Goal: Information Seeking & Learning: Understand process/instructions

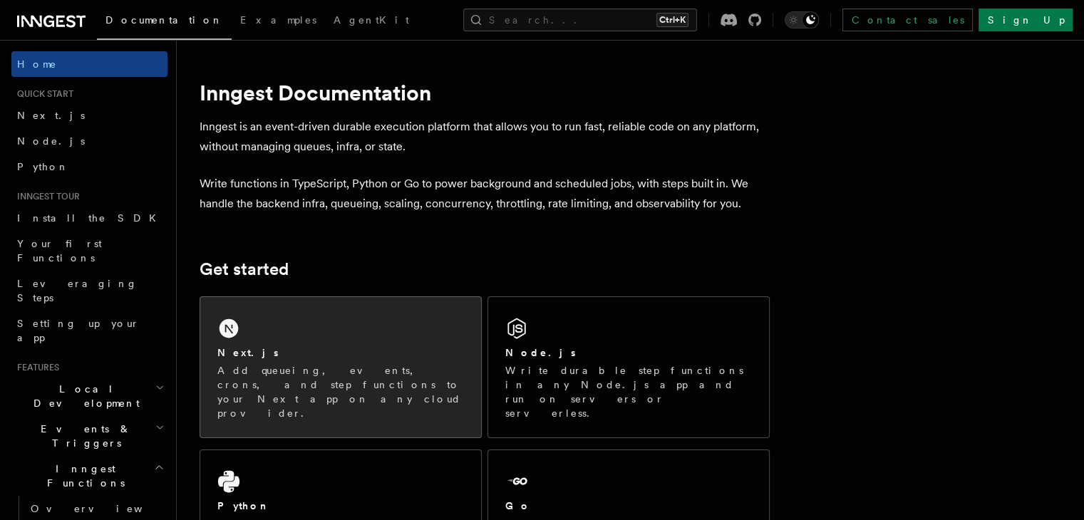
click at [331, 358] on div "Next.js" at bounding box center [340, 353] width 247 height 15
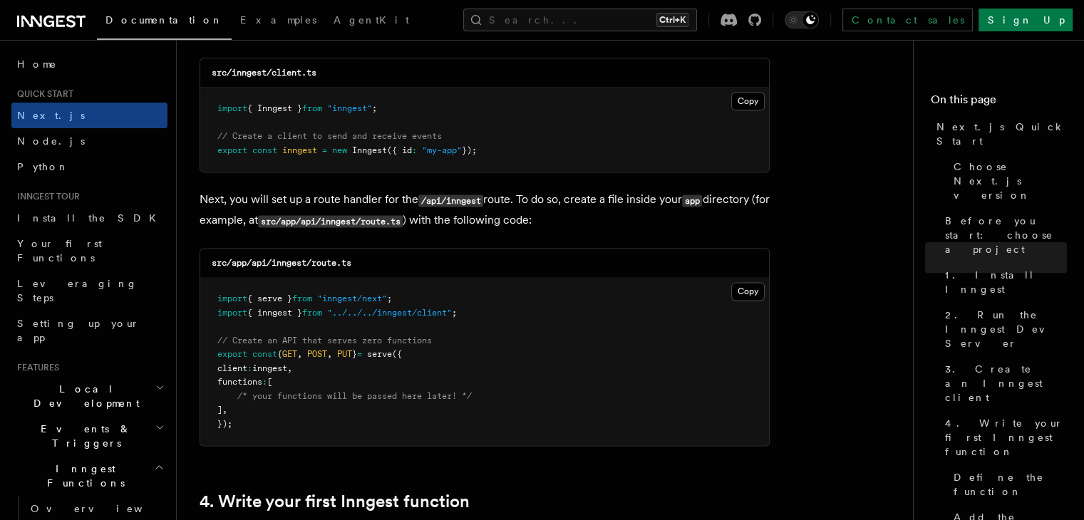
scroll to position [1868, 0]
click at [744, 98] on button "Copy Copied" at bounding box center [749, 101] width 34 height 19
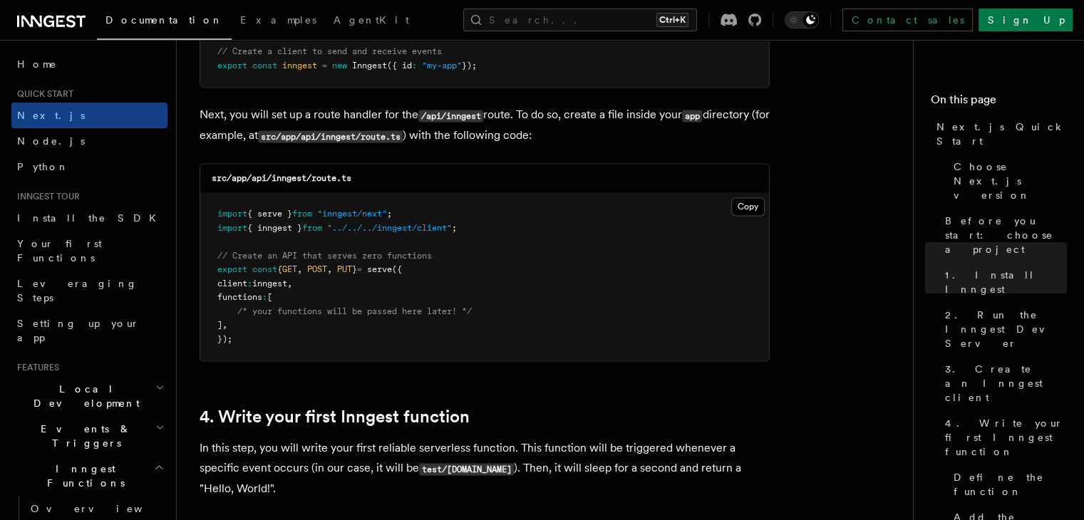
scroll to position [1954, 0]
click at [743, 208] on button "Copy Copied" at bounding box center [749, 206] width 34 height 19
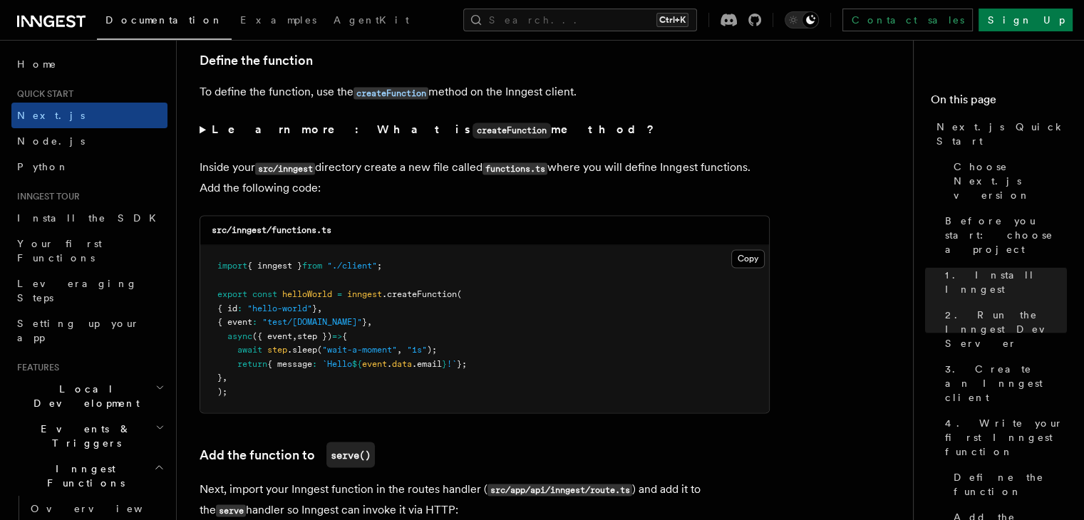
scroll to position [2431, 0]
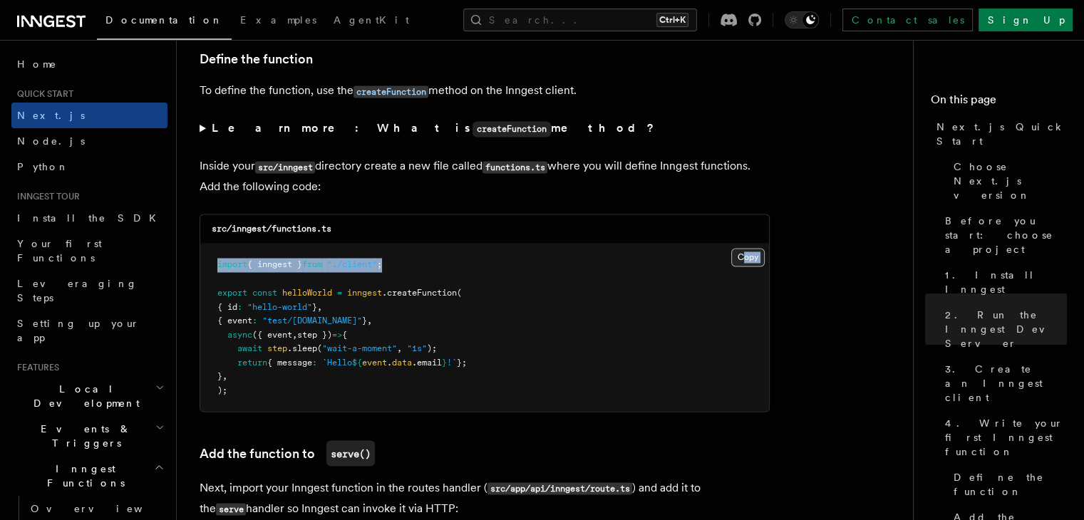
click at [746, 265] on div "Copy Copied import { inngest } from "./client" ; export const helloWorld = inng…" at bounding box center [484, 328] width 569 height 168
click at [746, 265] on button "Copy Copied" at bounding box center [749, 257] width 34 height 19
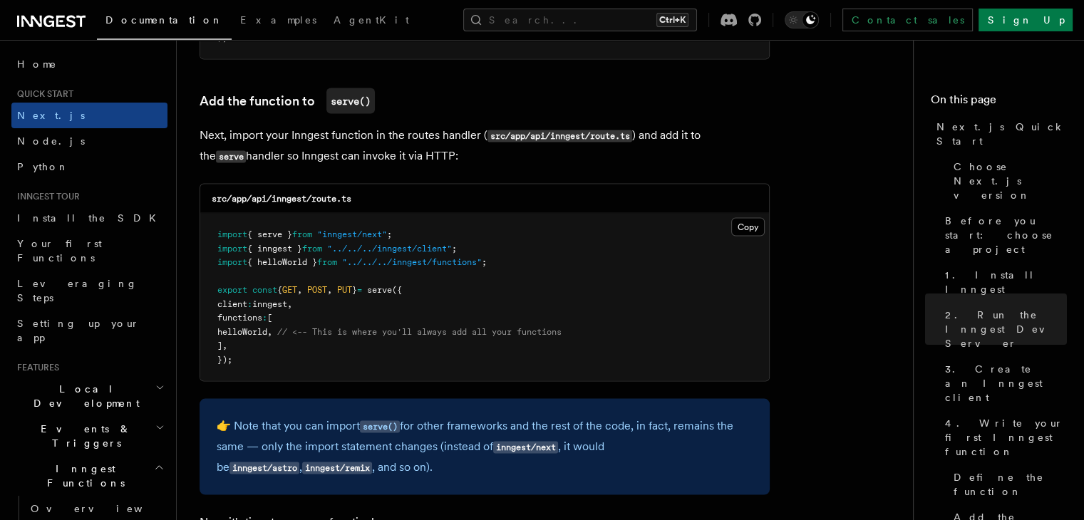
scroll to position [2805, 0]
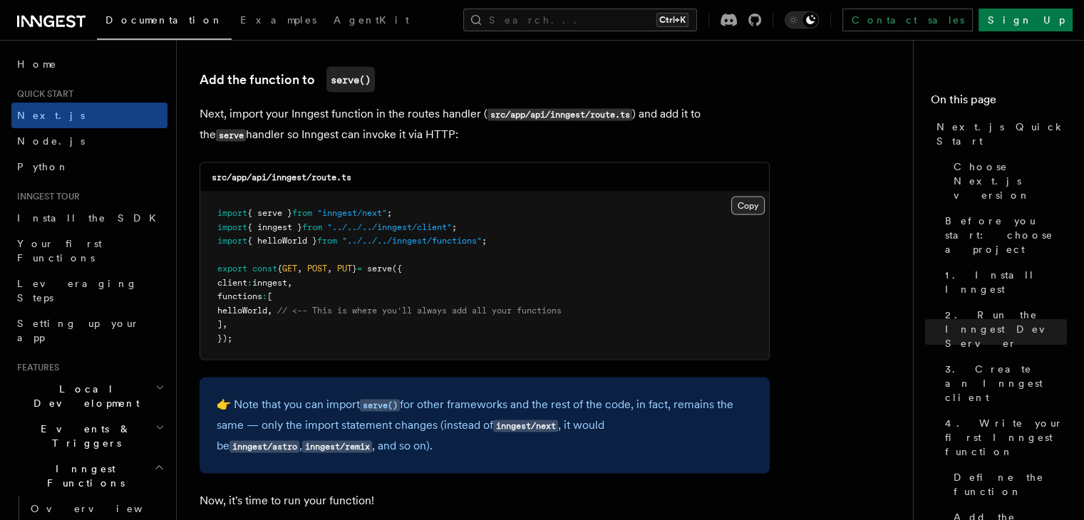
click at [747, 206] on button "Copy Copied" at bounding box center [749, 206] width 34 height 19
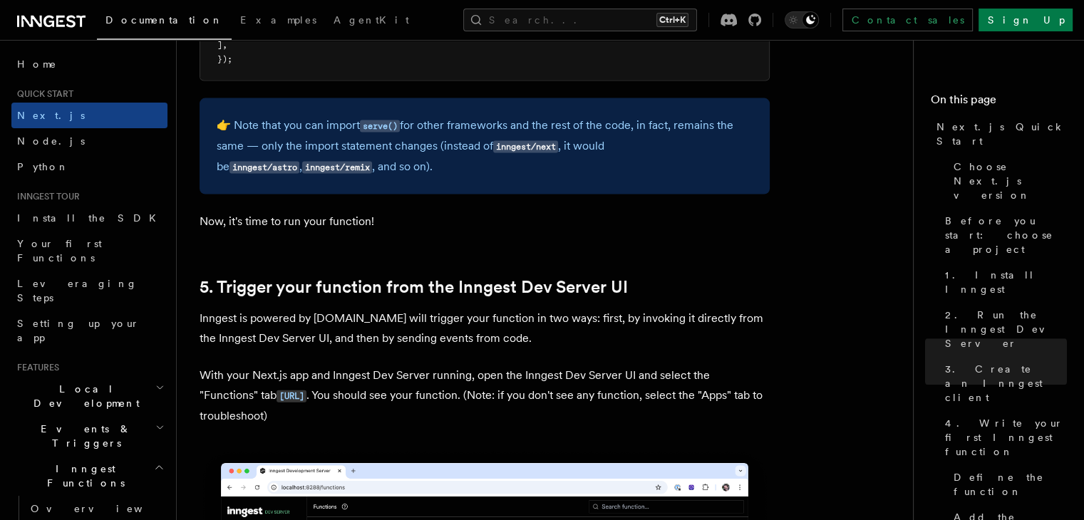
scroll to position [3039, 0]
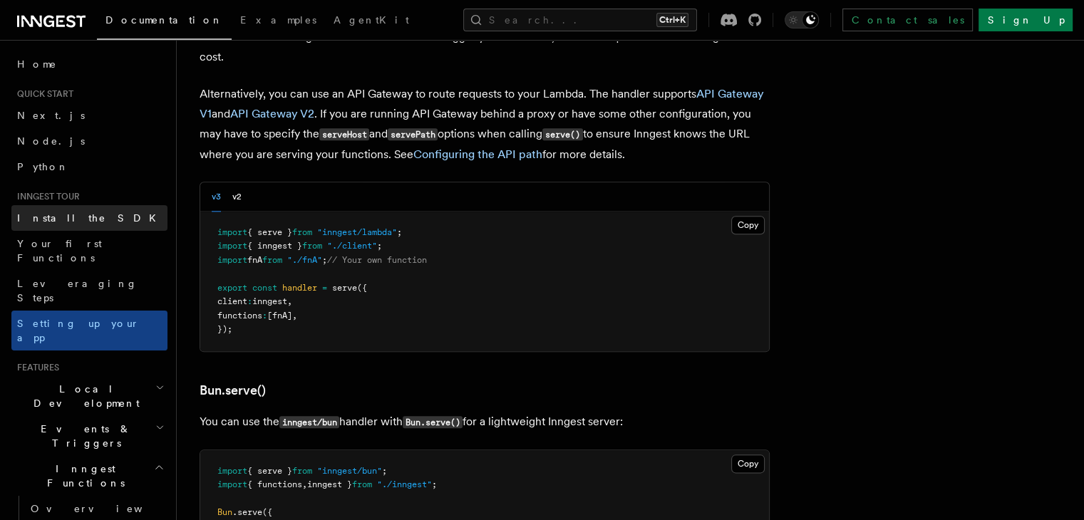
scroll to position [1540, 0]
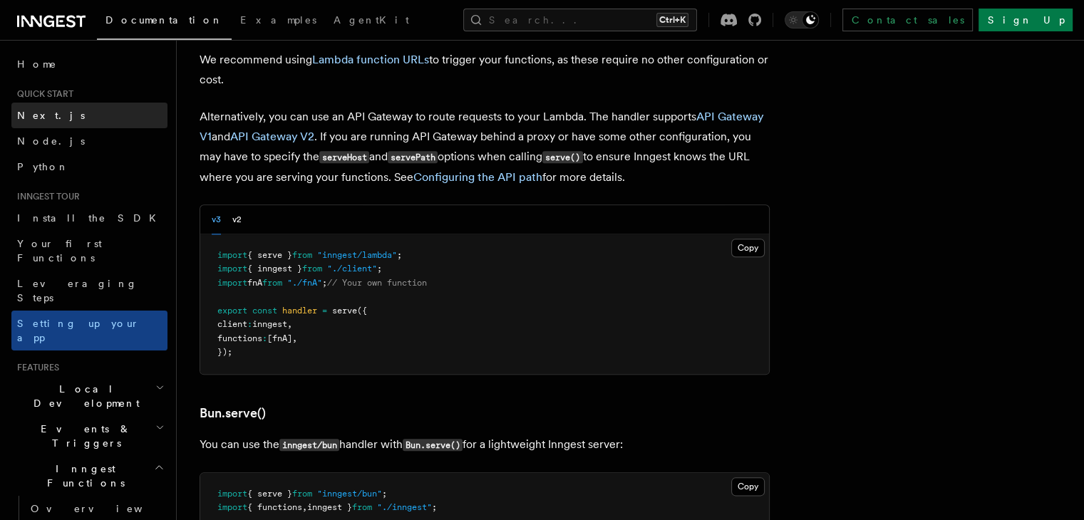
click at [78, 120] on link "Next.js" at bounding box center [89, 116] width 156 height 26
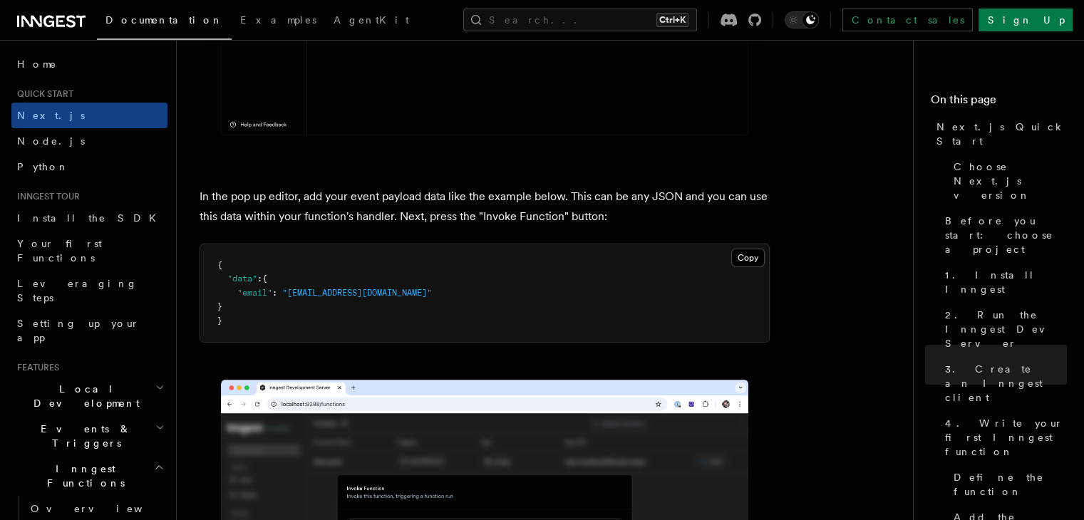
scroll to position [4154, 0]
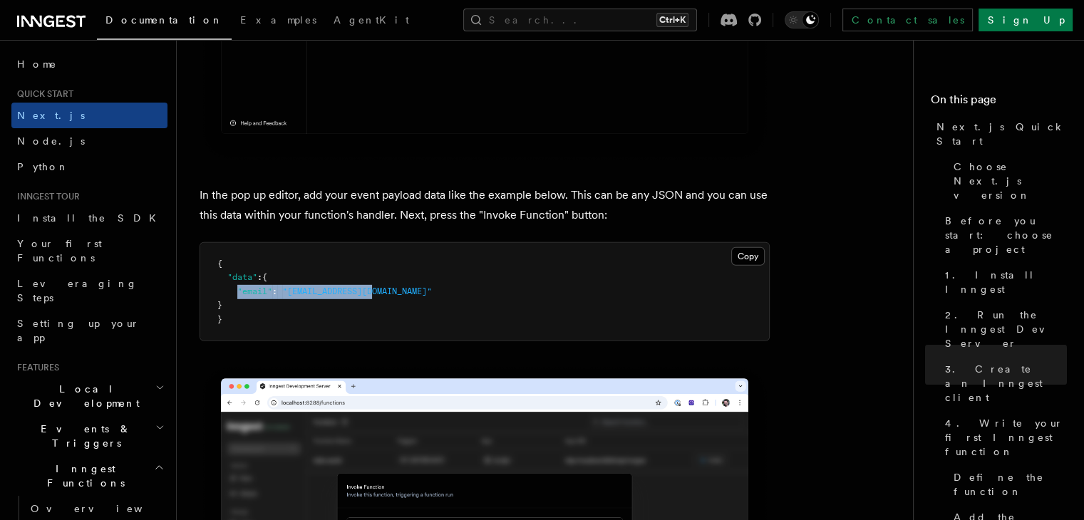
drag, startPoint x: 238, startPoint y: 292, endPoint x: 410, endPoint y: 300, distance: 172.0
click at [410, 300] on pre "{ "data" : { "email" : "[EMAIL_ADDRESS][DOMAIN_NAME]" } }" at bounding box center [484, 292] width 569 height 98
copy span ""email" : "[EMAIL_ADDRESS][DOMAIN_NAME]""
